Goal: Information Seeking & Learning: Compare options

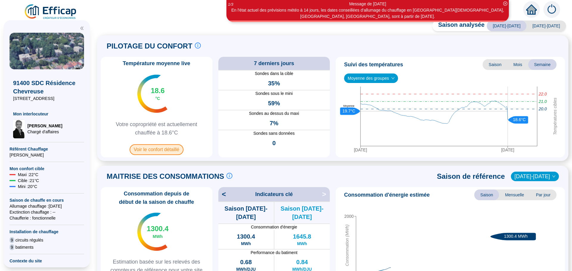
click at [157, 150] on span "Voir le confort détaillé" at bounding box center [157, 149] width 54 height 11
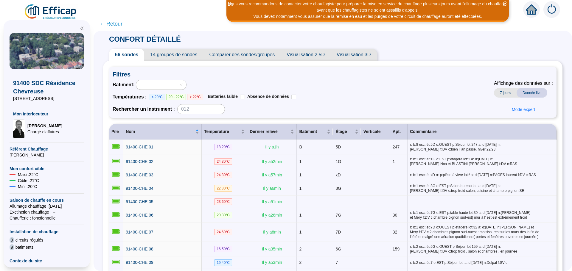
click at [242, 53] on span "Comparer des sondes/groupes" at bounding box center [241, 55] width 77 height 12
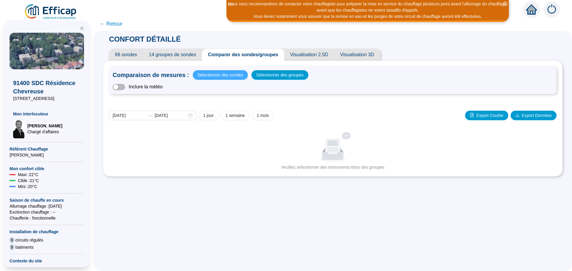
click at [231, 73] on span "Sélectionner des sondes" at bounding box center [220, 75] width 46 height 8
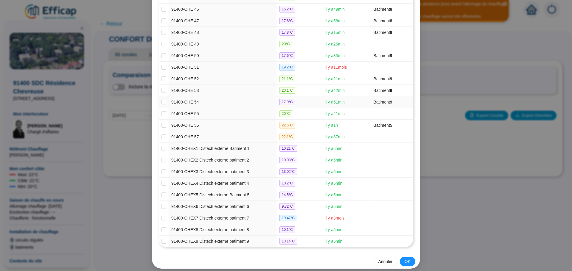
scroll to position [610, 0]
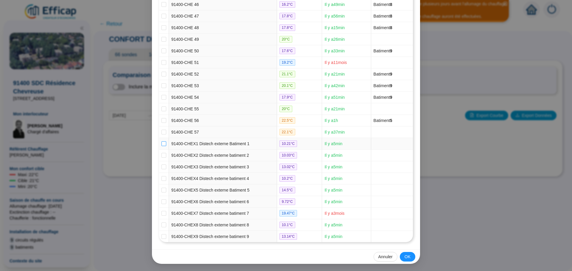
click at [161, 144] on input "checkbox" at bounding box center [163, 143] width 5 height 5
checkbox input "true"
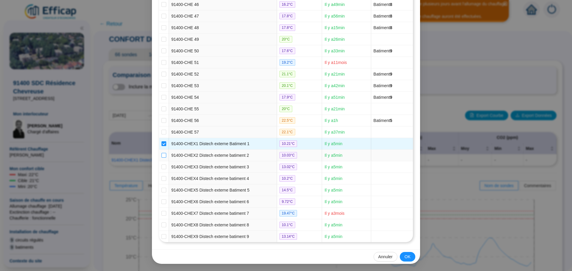
click at [161, 156] on input "checkbox" at bounding box center [163, 155] width 5 height 5
checkbox input "true"
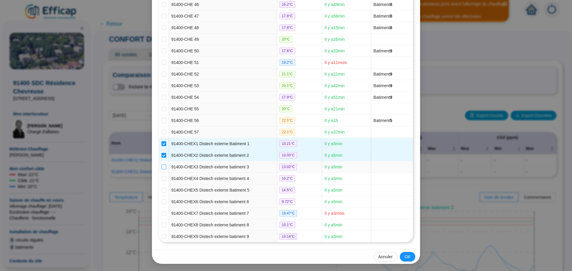
click at [163, 166] on input "checkbox" at bounding box center [163, 167] width 5 height 5
checkbox input "true"
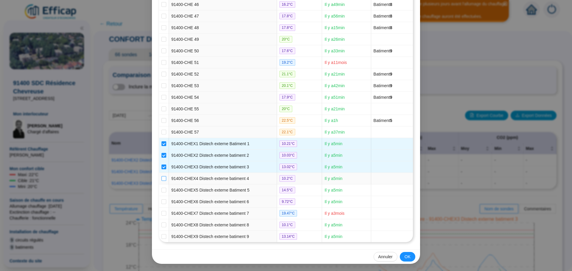
click at [162, 178] on input "checkbox" at bounding box center [163, 178] width 5 height 5
checkbox input "true"
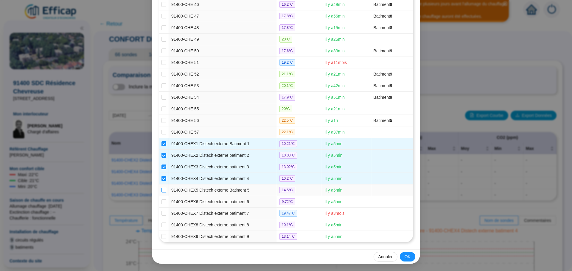
drag, startPoint x: 161, startPoint y: 190, endPoint x: 159, endPoint y: 196, distance: 6.2
click at [161, 191] on input "checkbox" at bounding box center [163, 190] width 5 height 5
checkbox input "true"
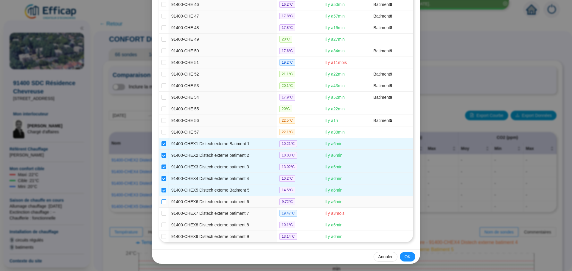
click at [162, 201] on input "checkbox" at bounding box center [163, 202] width 5 height 5
checkbox input "true"
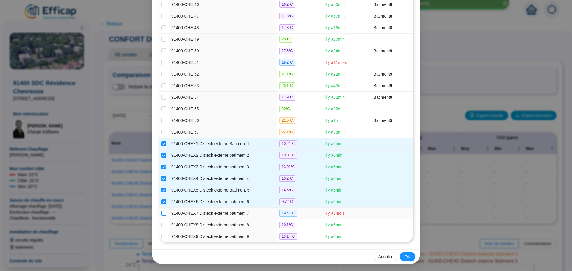
click at [161, 214] on input "checkbox" at bounding box center [163, 213] width 5 height 5
checkbox input "true"
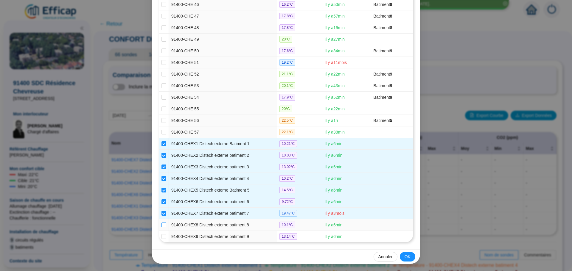
click at [161, 224] on input "checkbox" at bounding box center [163, 225] width 5 height 5
checkbox input "true"
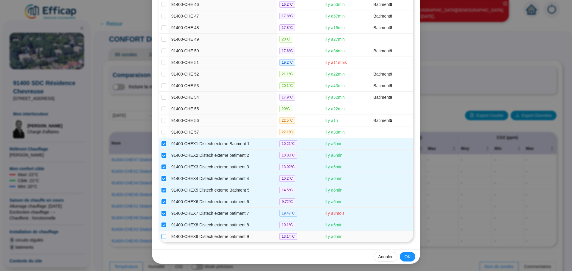
click at [161, 237] on input "checkbox" at bounding box center [163, 236] width 5 height 5
checkbox input "true"
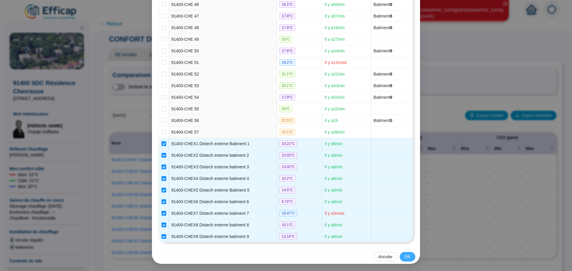
click at [410, 256] on button "OK" at bounding box center [407, 257] width 15 height 10
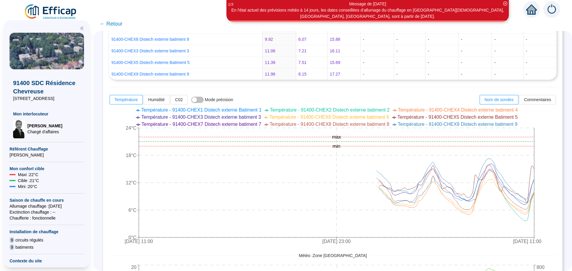
scroll to position [268, 0]
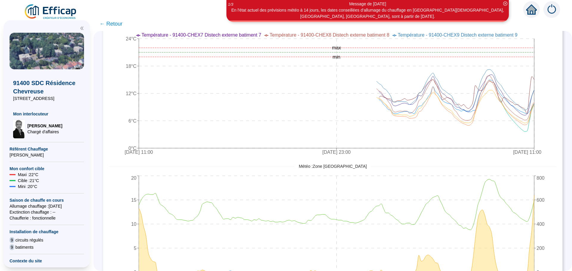
click at [117, 24] on span "← Retour" at bounding box center [110, 24] width 23 height 8
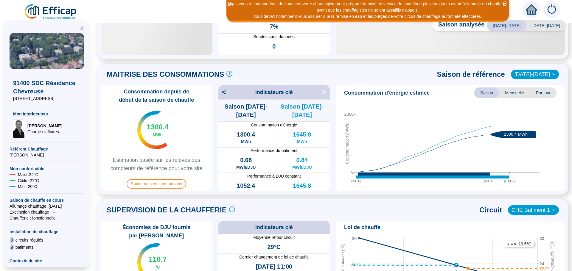
scroll to position [179, 0]
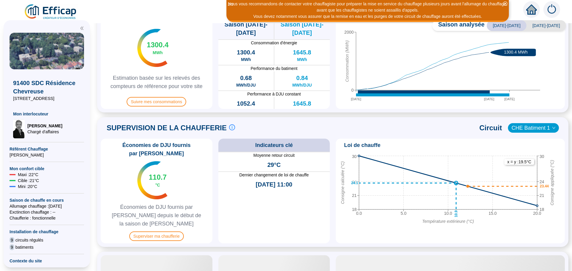
click at [552, 127] on icon "down" at bounding box center [554, 128] width 4 height 4
click at [543, 129] on span "CHE Batiment 1" at bounding box center [533, 128] width 44 height 9
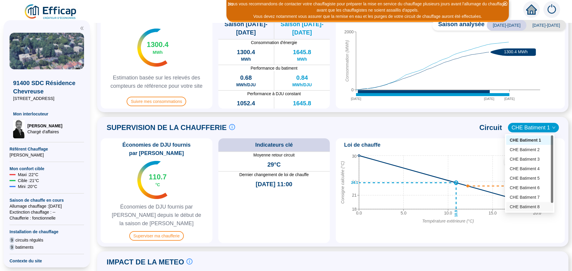
click at [523, 200] on div "CHE Batiment 7" at bounding box center [530, 198] width 40 height 6
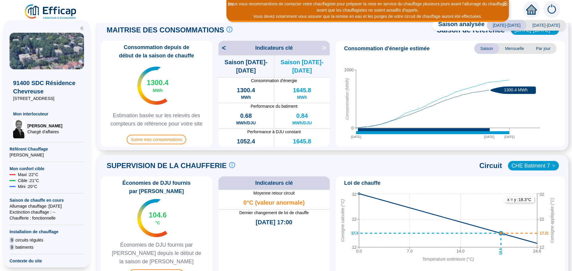
scroll to position [145, 0]
